Goal: Information Seeking & Learning: Learn about a topic

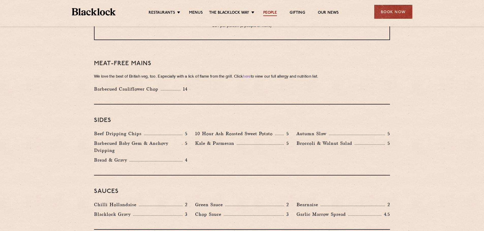
click at [272, 11] on link "People" at bounding box center [270, 13] width 14 height 6
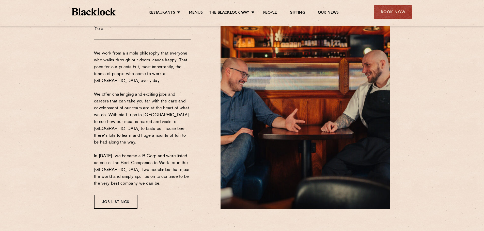
scroll to position [76, 0]
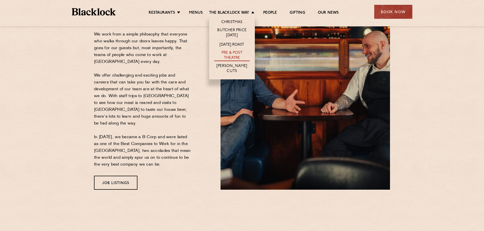
click at [230, 54] on link "Pre & Post Theatre" at bounding box center [232, 56] width 36 height 11
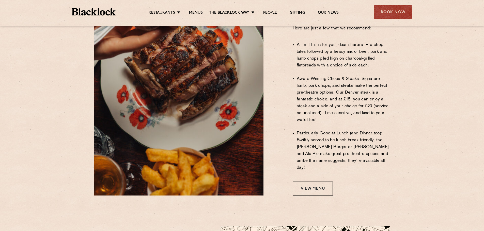
scroll to position [406, 0]
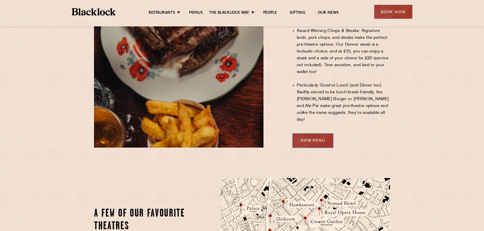
click at [307, 134] on link "View Menu" at bounding box center [313, 141] width 40 height 14
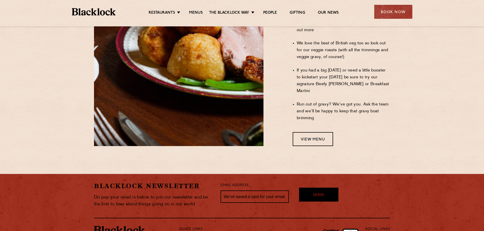
scroll to position [457, 0]
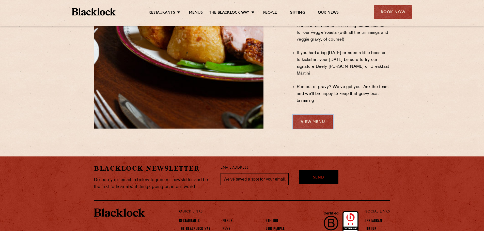
click at [318, 115] on link "View Menu" at bounding box center [313, 122] width 40 height 14
